Goal: Task Accomplishment & Management: Manage account settings

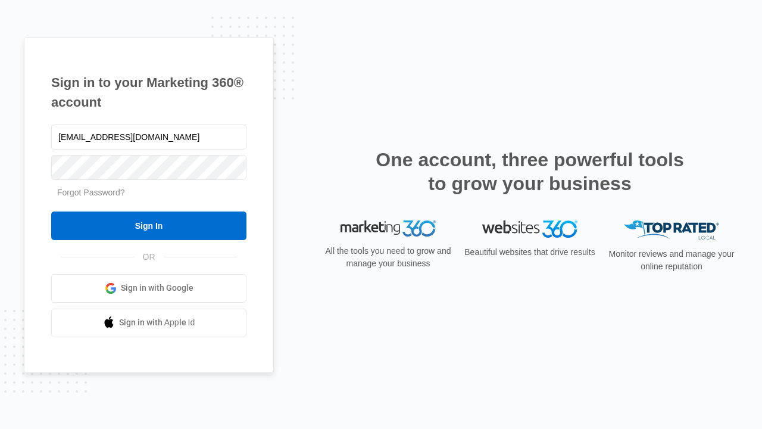
type input "[EMAIL_ADDRESS][DOMAIN_NAME]"
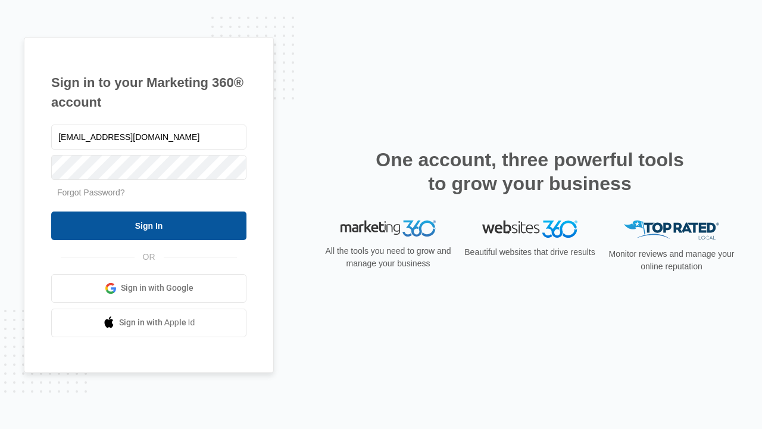
click at [149, 225] on input "Sign In" at bounding box center [148, 225] width 195 height 29
